Goal: Task Accomplishment & Management: Manage account settings

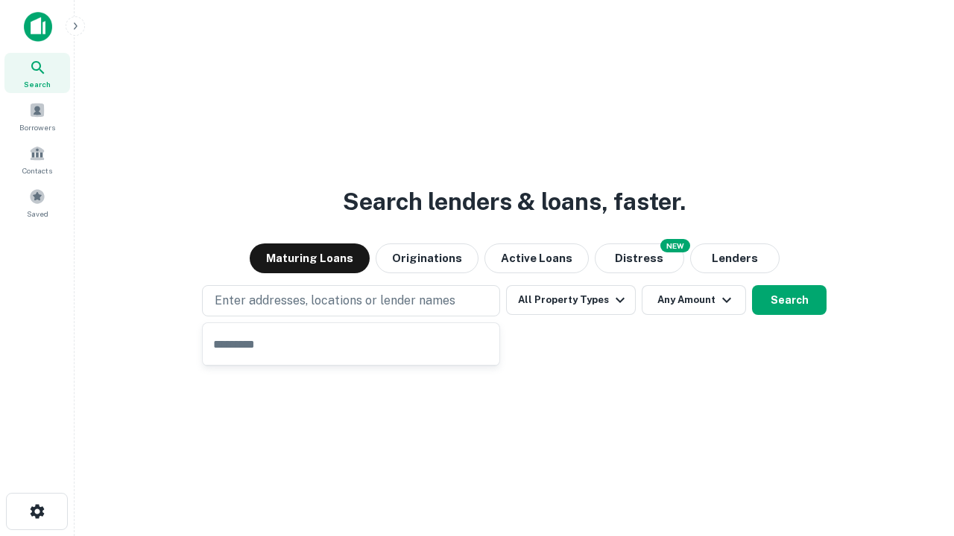
type input "**********"
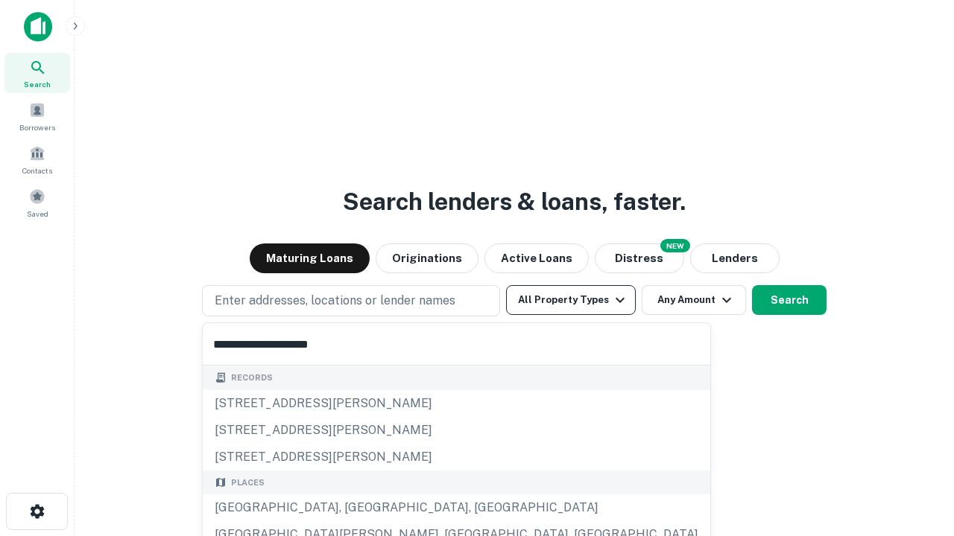
click at [571, 300] on button "All Property Types" at bounding box center [571, 300] width 130 height 30
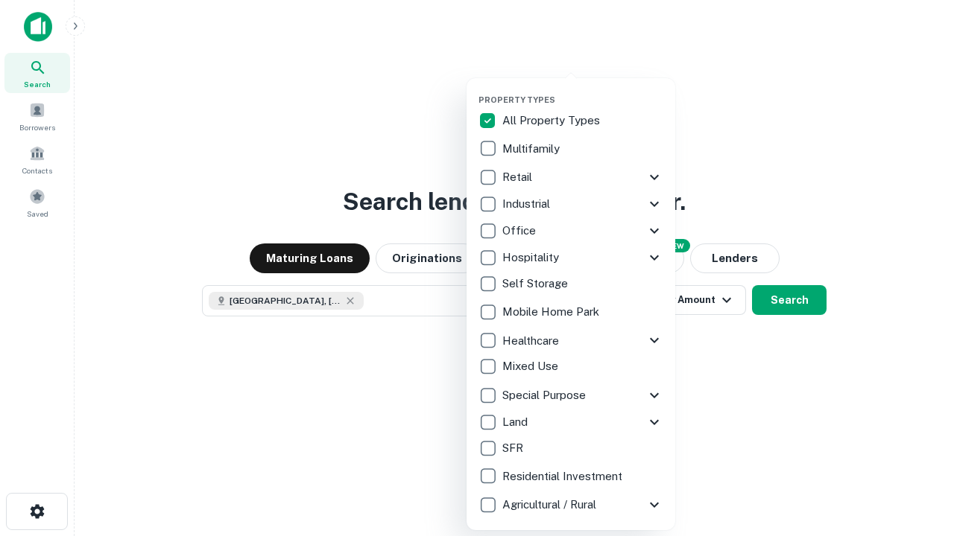
click at [583, 90] on button "button" at bounding box center [582, 90] width 209 height 1
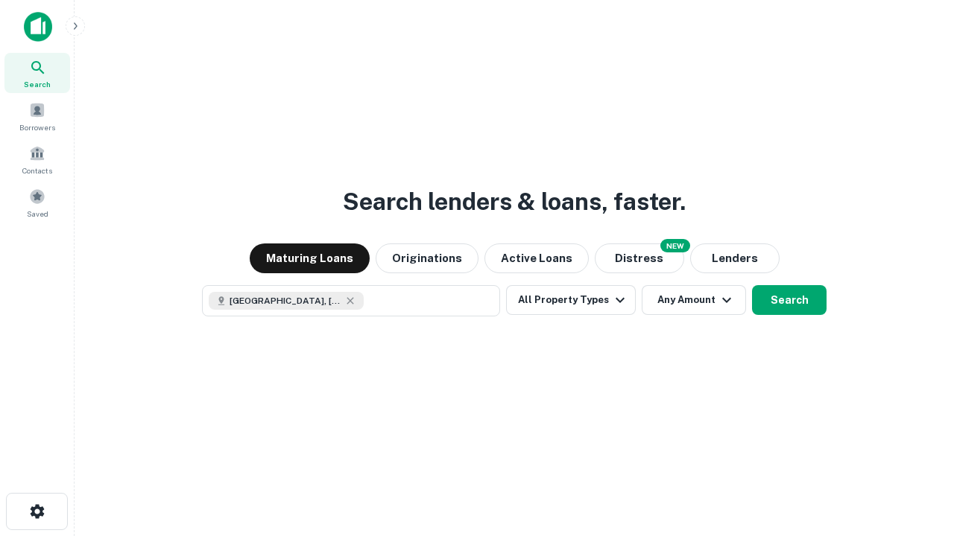
scroll to position [24, 0]
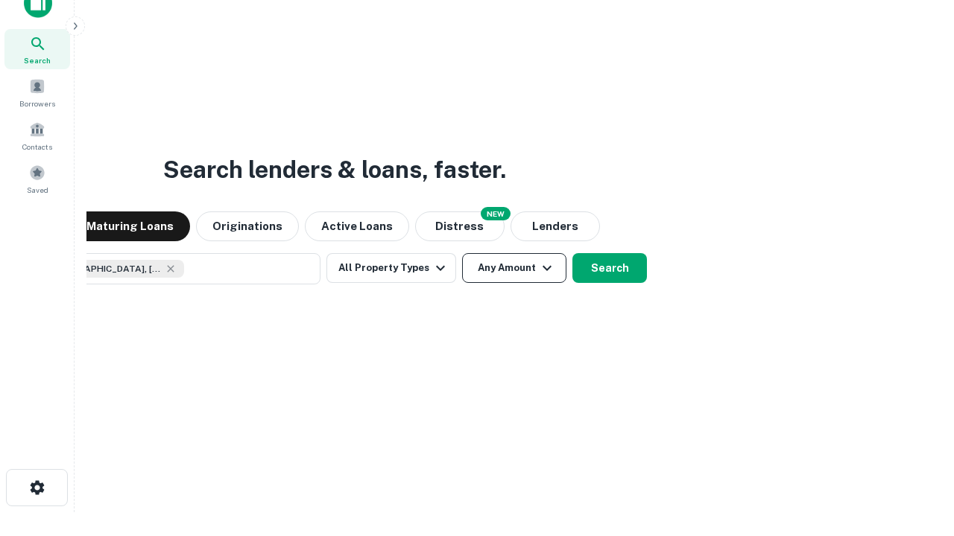
click at [462, 253] on button "Any Amount" at bounding box center [514, 268] width 104 height 30
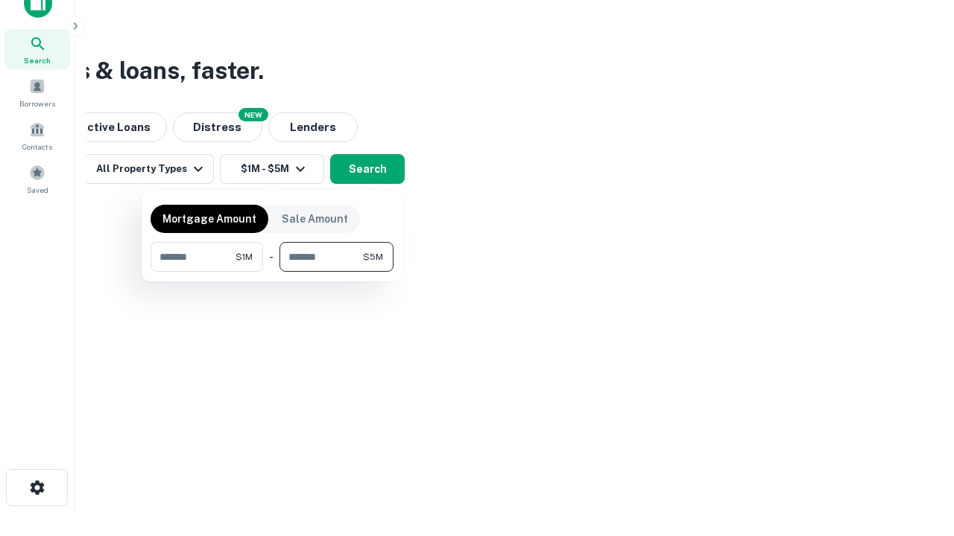
type input "*******"
click at [272, 272] on button "button" at bounding box center [271, 272] width 243 height 1
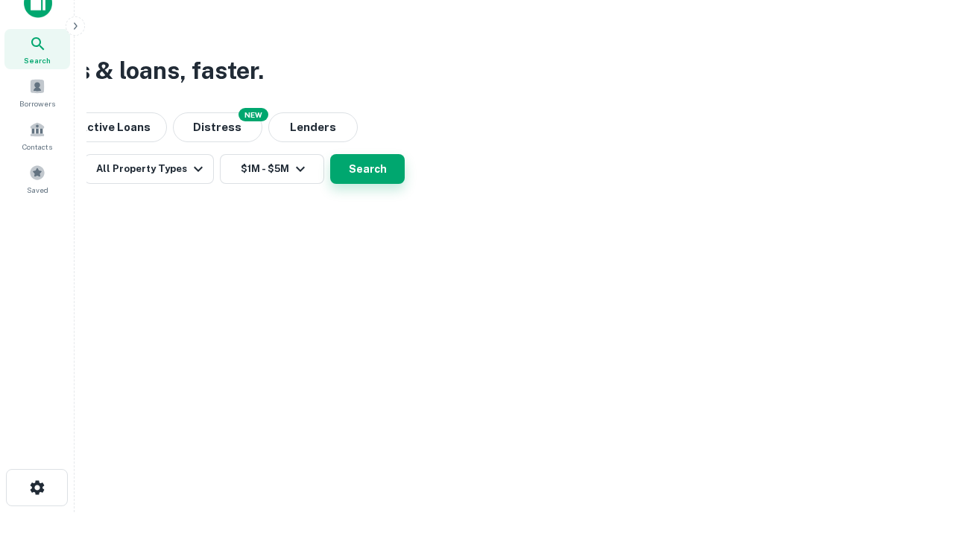
click at [405, 184] on button "Search" at bounding box center [367, 169] width 75 height 30
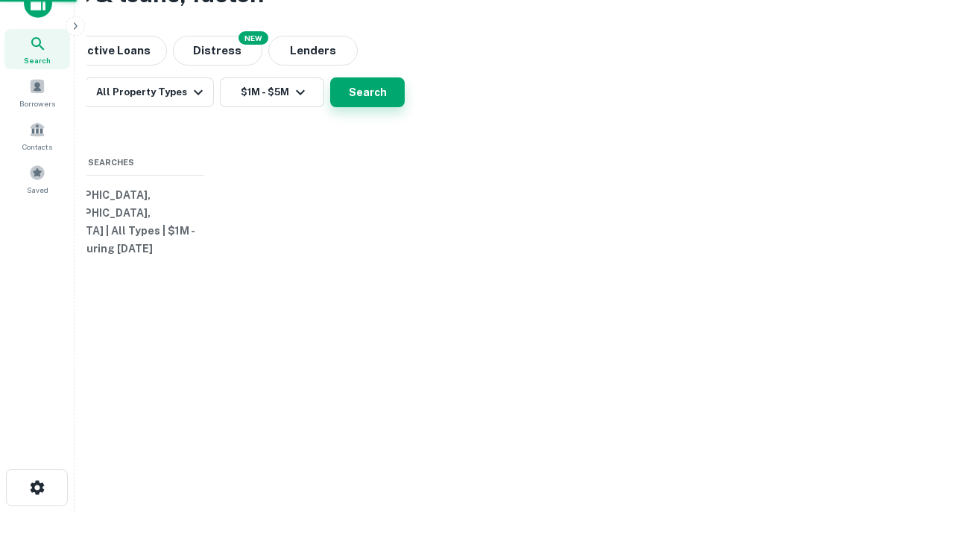
scroll to position [0, 275]
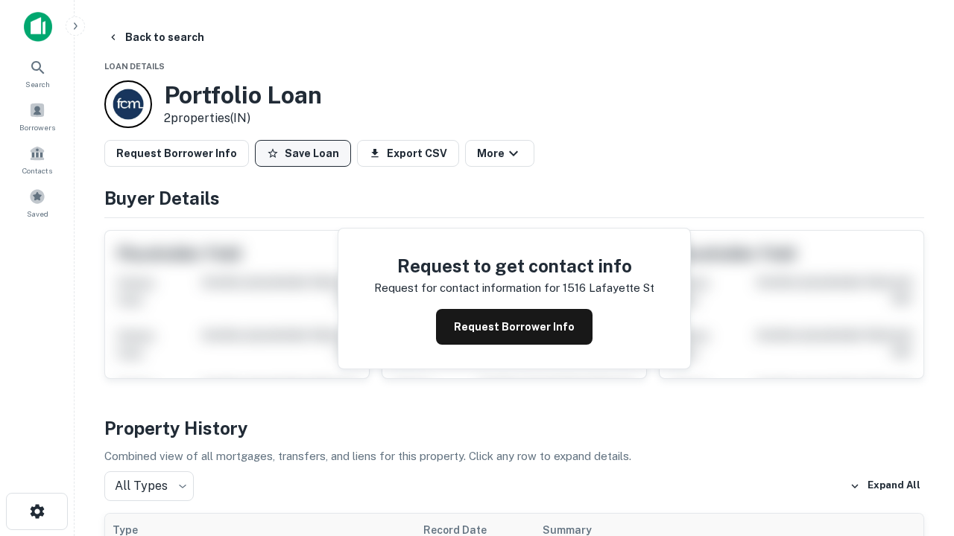
click at [302, 153] on button "Save Loan" at bounding box center [303, 153] width 96 height 27
click at [306, 153] on button "Save Loan" at bounding box center [303, 153] width 96 height 27
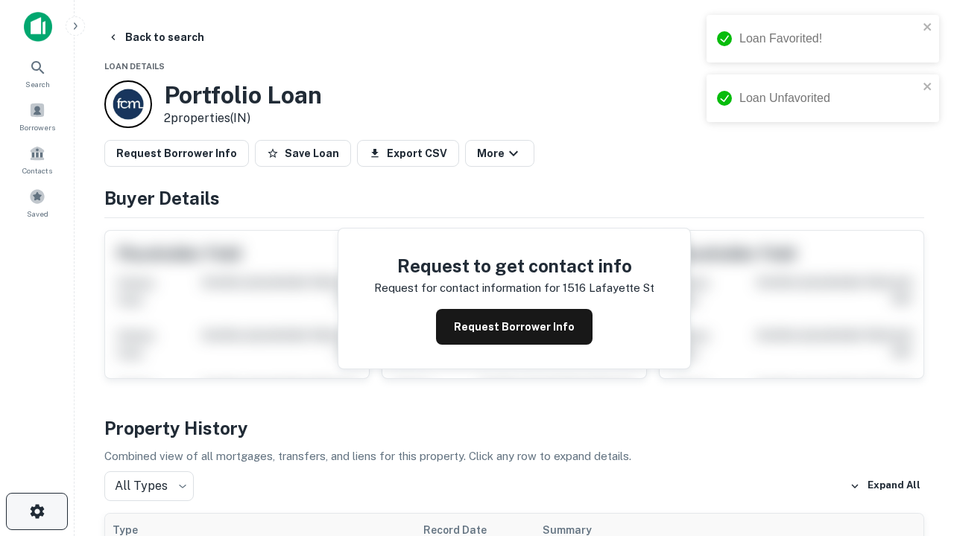
click at [37, 512] on icon "button" at bounding box center [37, 512] width 18 height 18
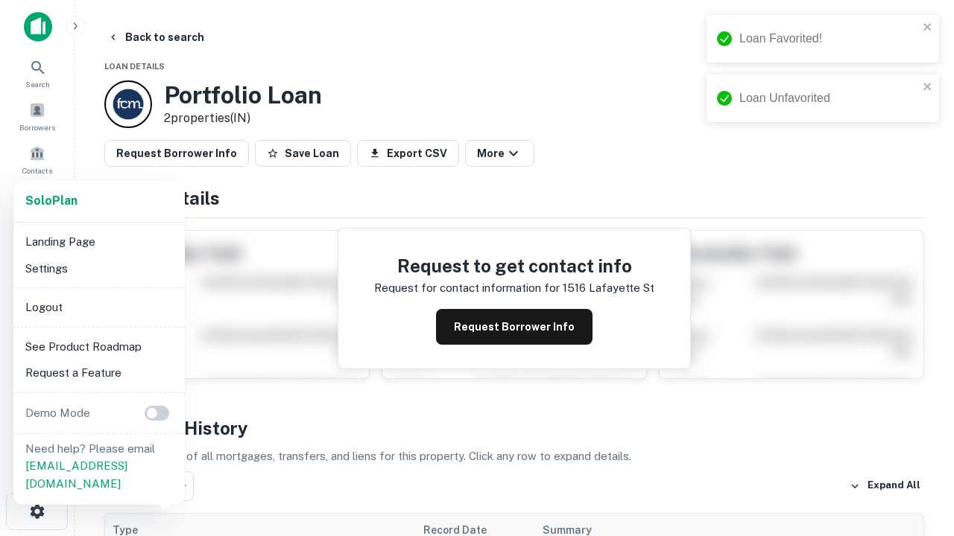
click at [98, 307] on li "Logout" at bounding box center [98, 307] width 159 height 27
